Goal: Information Seeking & Learning: Learn about a topic

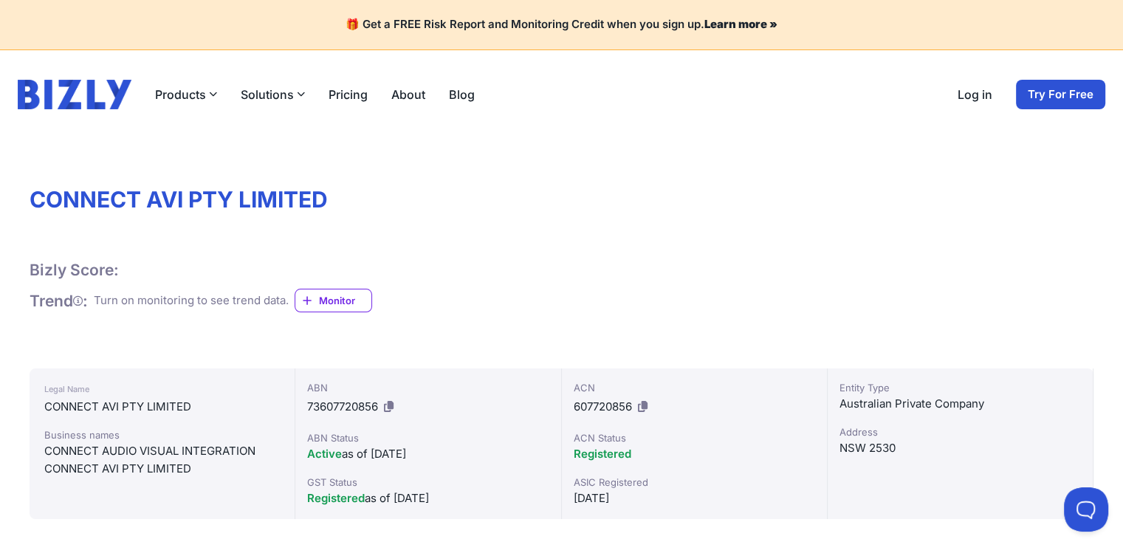
click at [282, 91] on button "Solutions" at bounding box center [273, 95] width 64 height 18
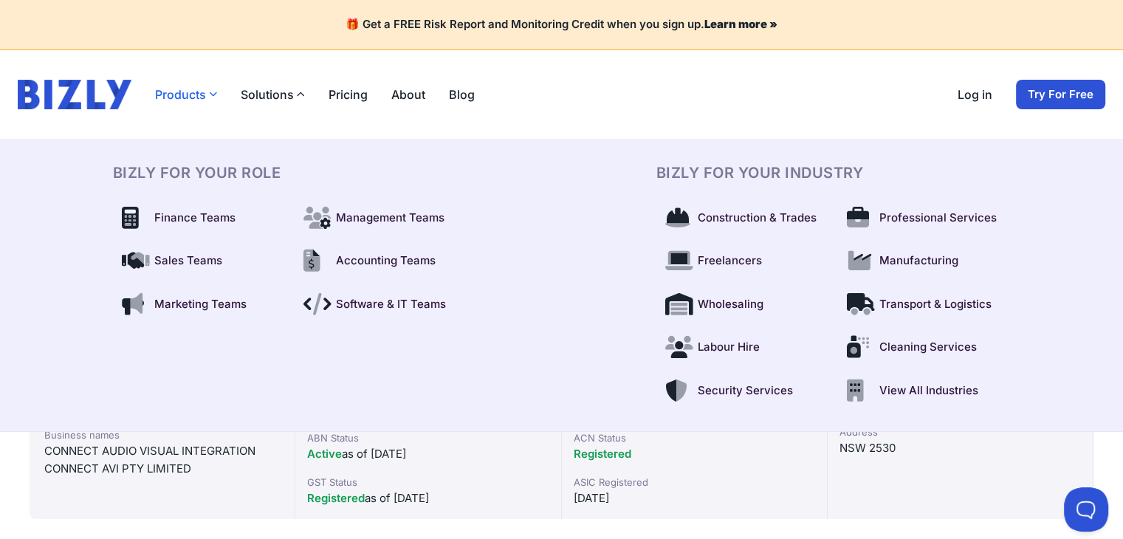
click at [199, 94] on button "Products" at bounding box center [186, 95] width 62 height 18
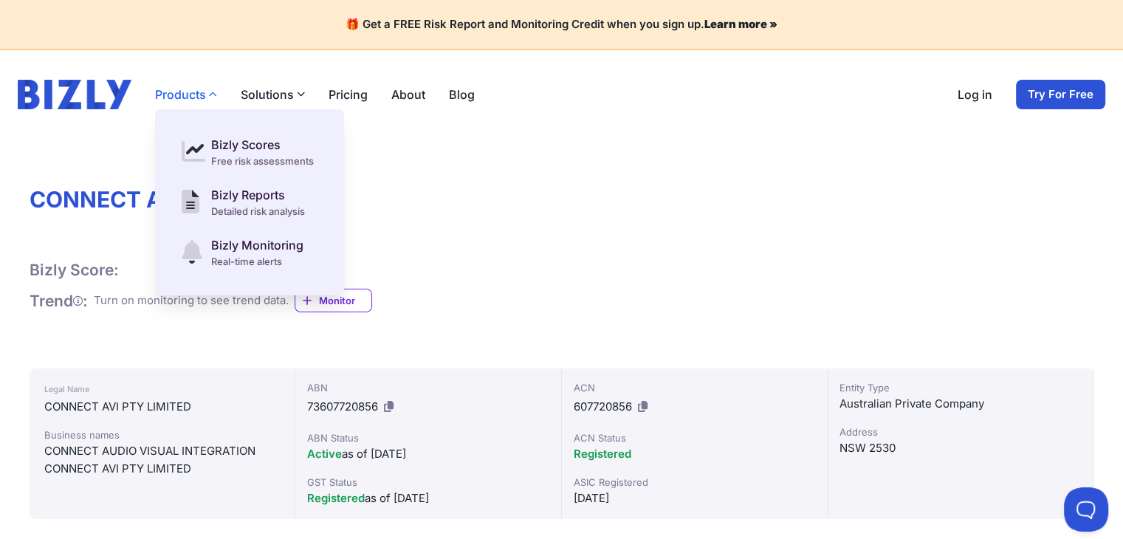
click at [199, 94] on button "Products" at bounding box center [186, 95] width 62 height 18
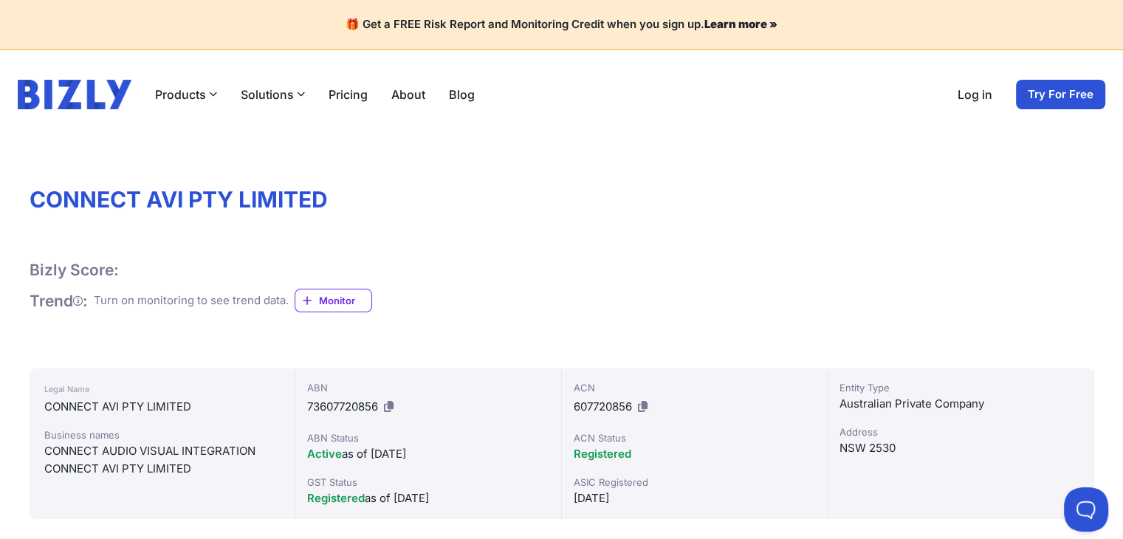
click at [278, 94] on button "Solutions" at bounding box center [273, 95] width 64 height 18
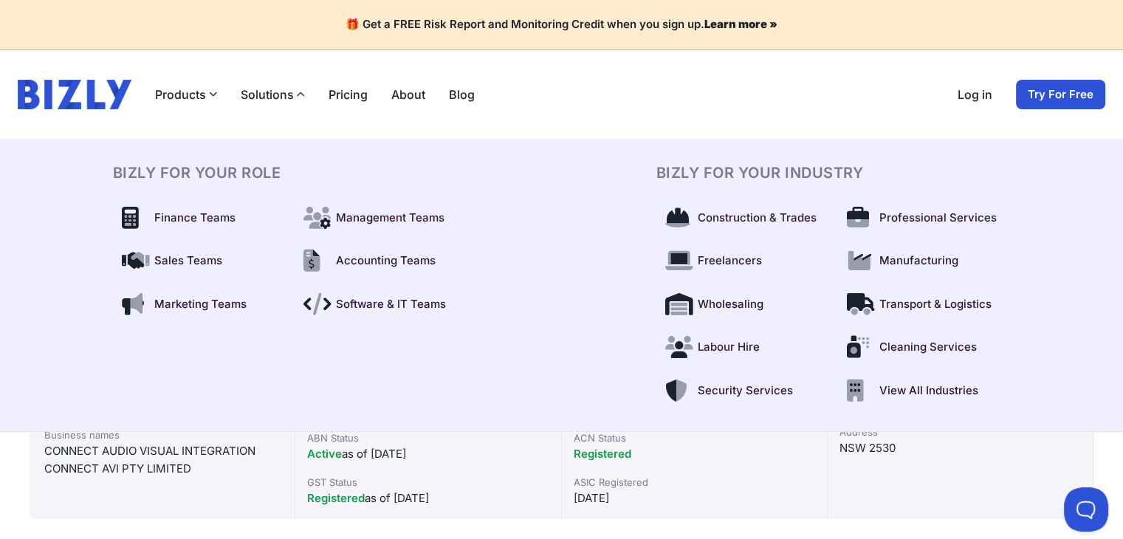
click at [343, 88] on link "Pricing" at bounding box center [348, 95] width 39 height 18
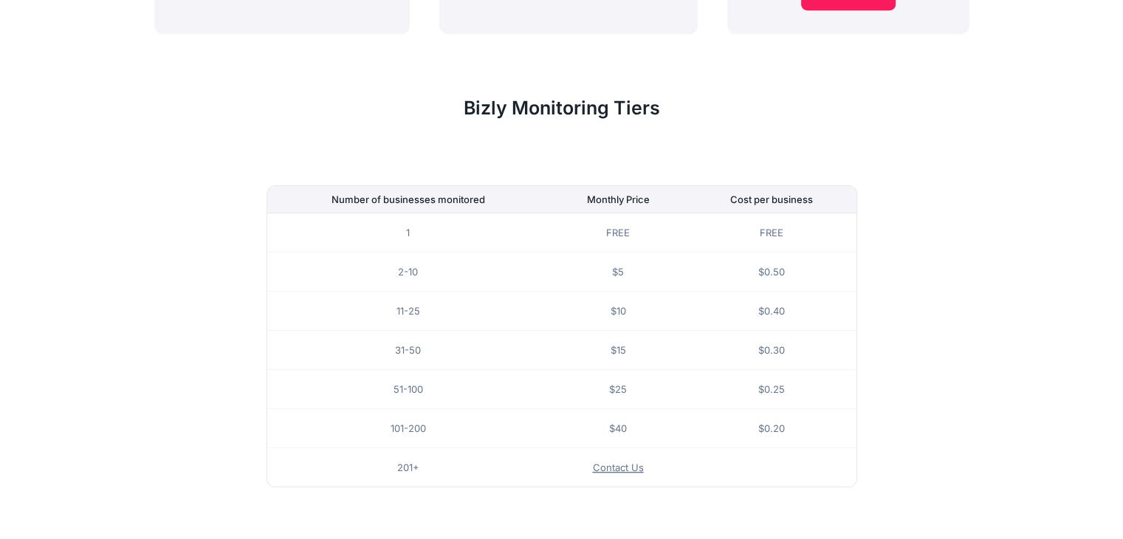
scroll to position [966, 0]
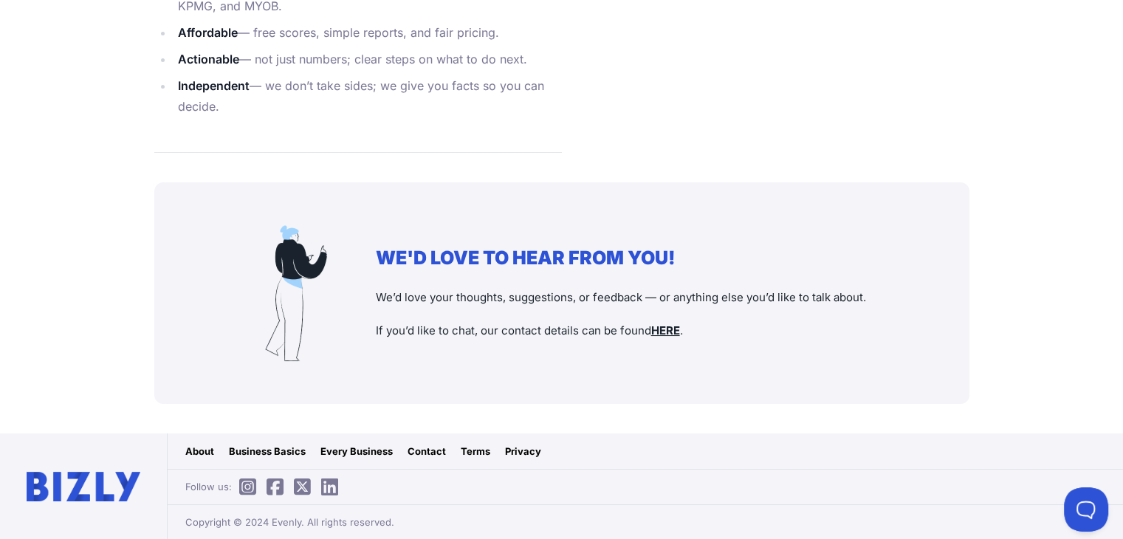
click at [328, 487] on icon at bounding box center [329, 487] width 17 height 1
click at [281, 488] on icon at bounding box center [275, 487] width 17 height 1
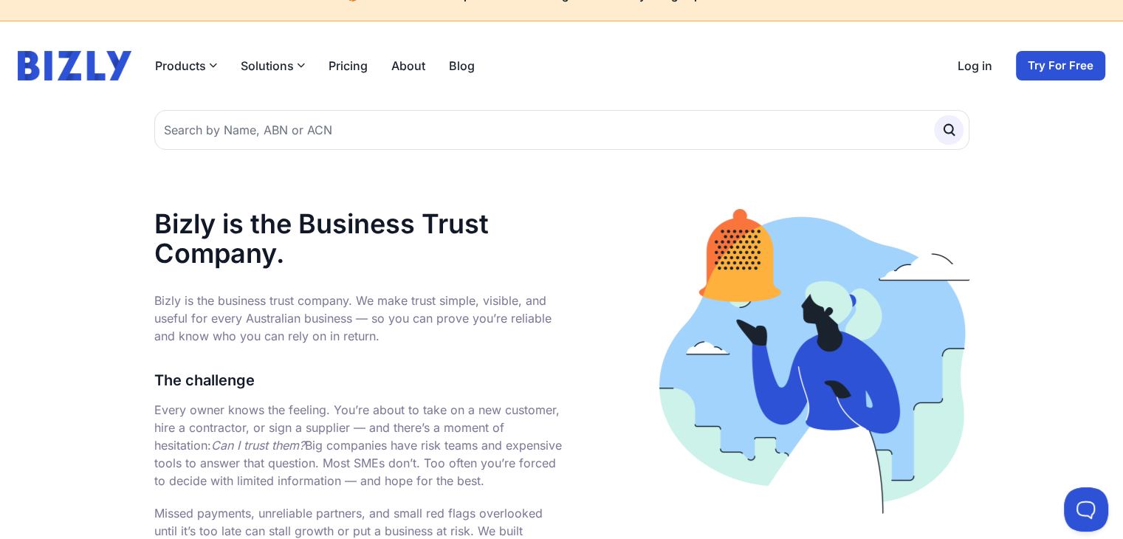
scroll to position [18, 0]
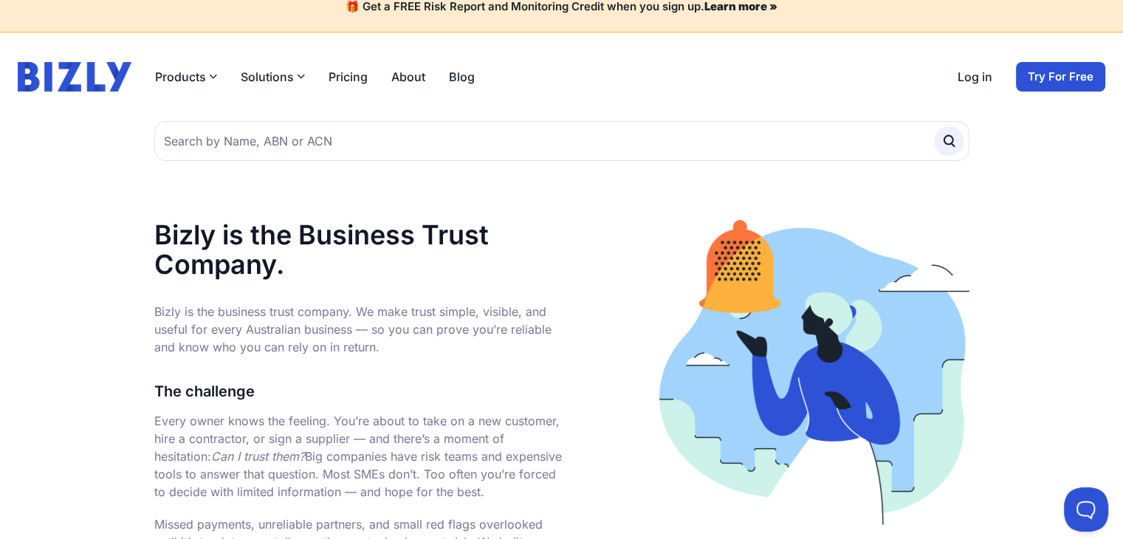
click at [275, 76] on button "Solutions" at bounding box center [273, 77] width 64 height 18
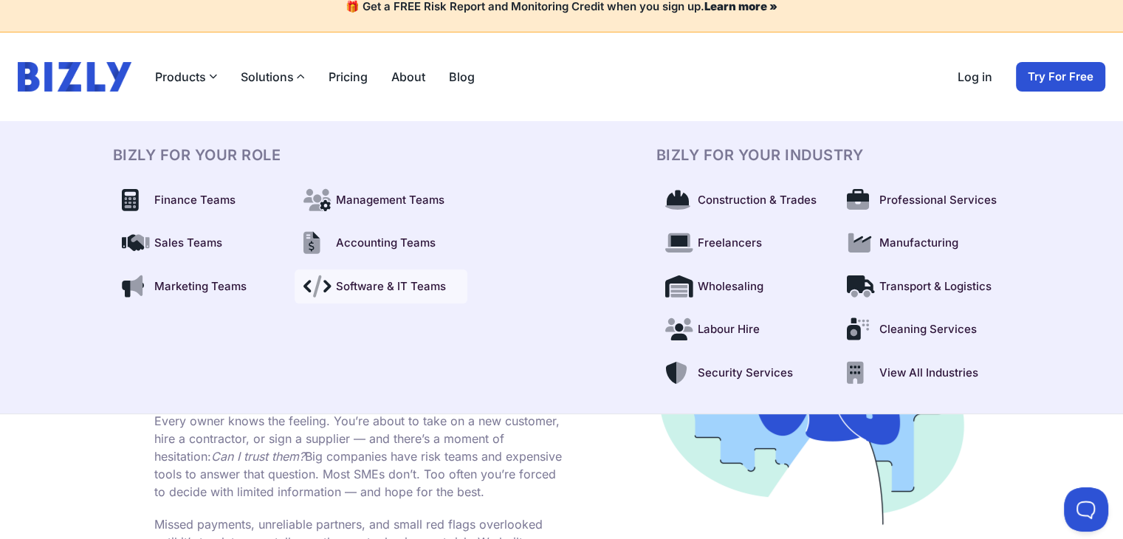
click at [357, 288] on span "Software & IT Teams" at bounding box center [391, 286] width 110 height 17
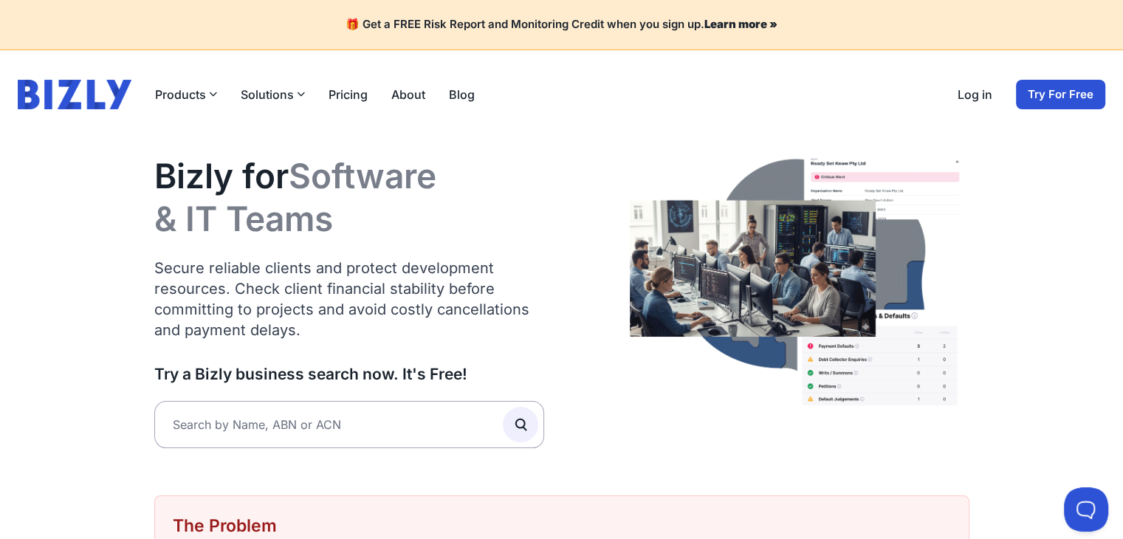
click at [281, 100] on button "Solutions" at bounding box center [273, 95] width 64 height 18
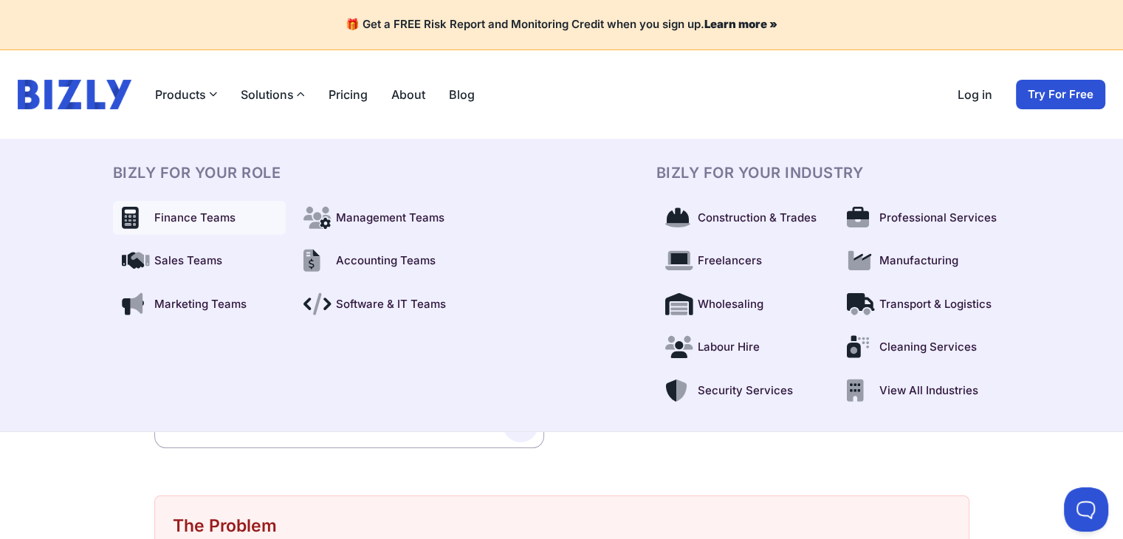
click at [173, 215] on span "Finance Teams" at bounding box center [194, 218] width 81 height 17
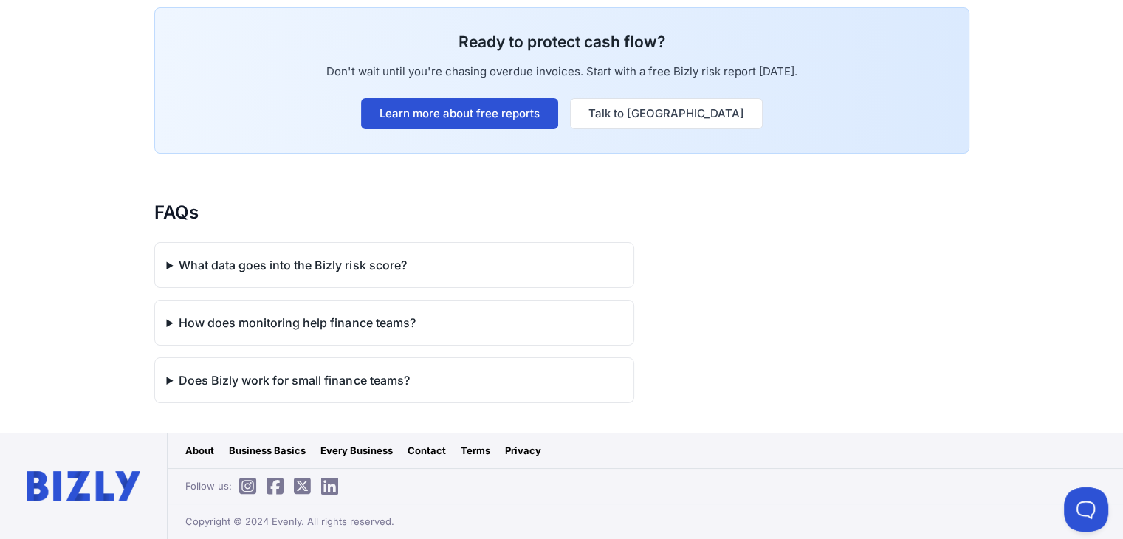
scroll to position [1286, 0]
